Goal: Find specific page/section: Find specific page/section

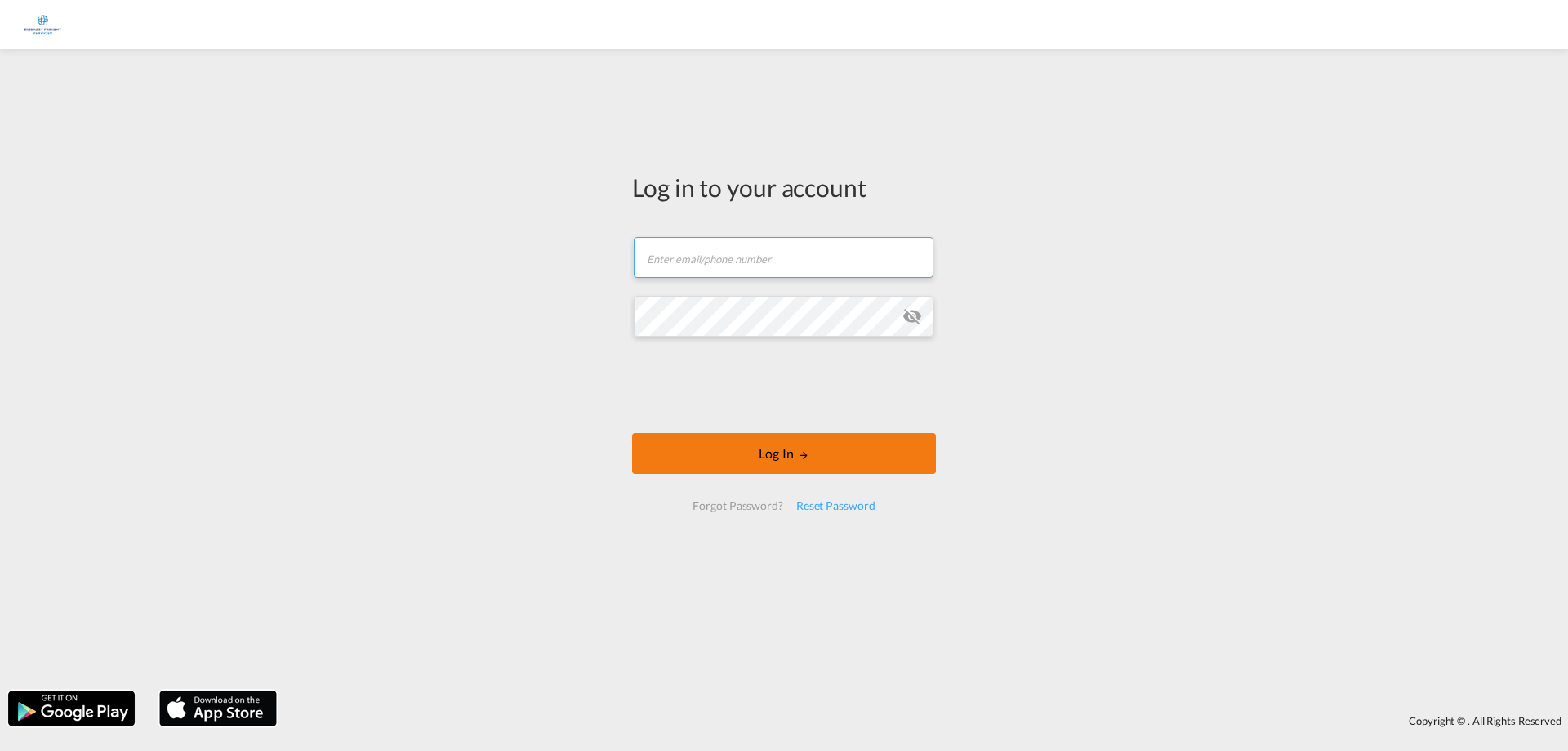
type input "[EMAIL_ADDRESS][DOMAIN_NAME]"
click at [789, 415] on iframe at bounding box center [784, 384] width 248 height 64
click at [793, 454] on button "Log In" at bounding box center [784, 454] width 304 height 41
